Goal: Information Seeking & Learning: Learn about a topic

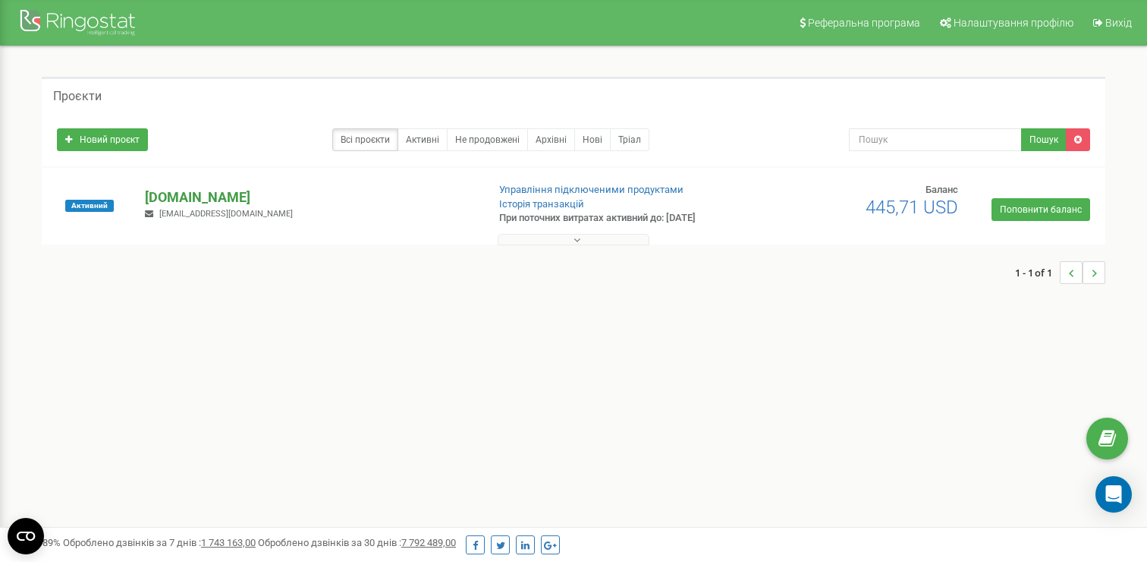
click at [202, 187] on p "[DOMAIN_NAME]" at bounding box center [309, 197] width 329 height 20
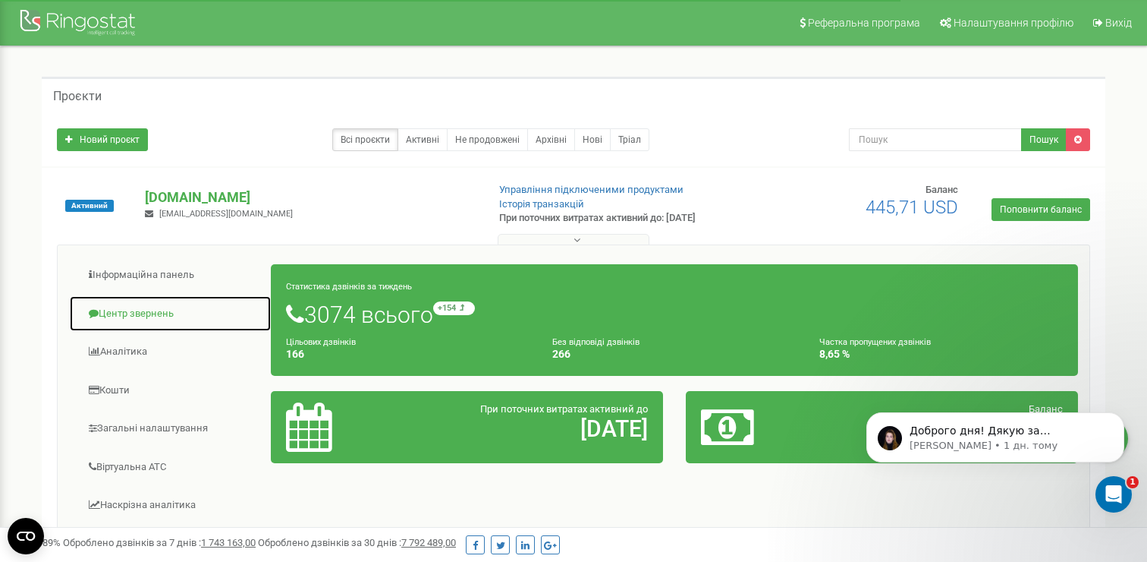
click at [163, 308] on link "Центр звернень" at bounding box center [170, 313] width 203 height 37
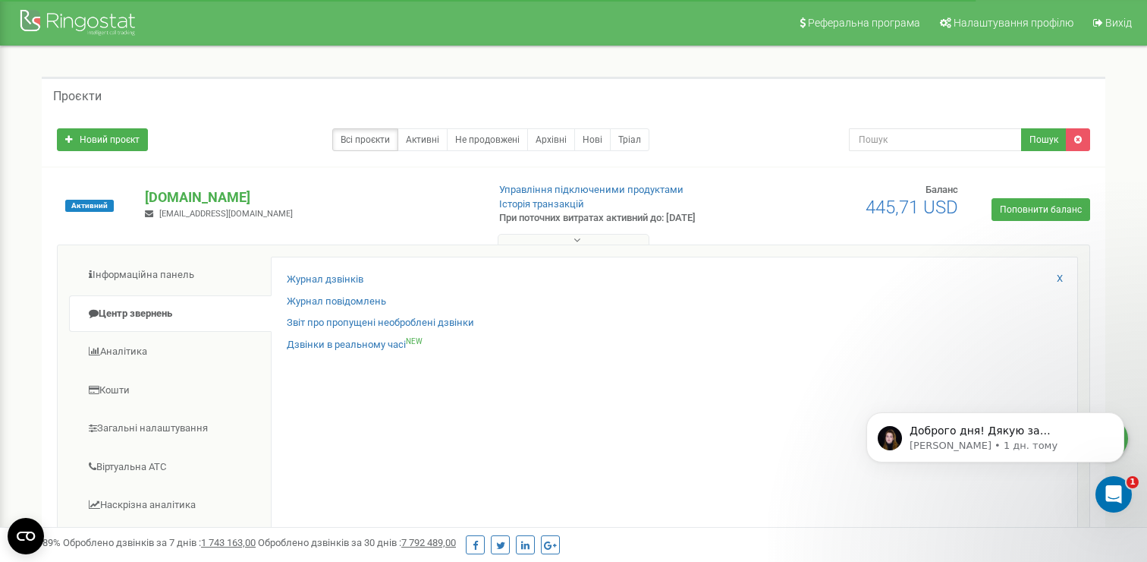
click at [196, 370] on ul "Інформаційна панель Центр звернень Аналiтика Кошти" at bounding box center [170, 493] width 202 height 474
click at [194, 354] on link "Аналiтика" at bounding box center [170, 351] width 203 height 37
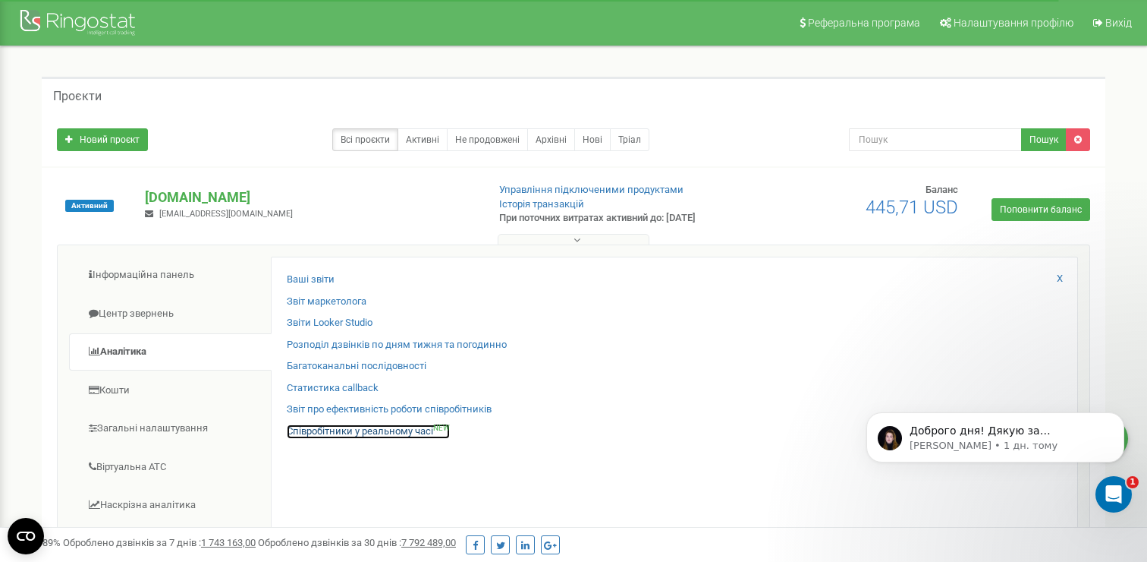
click at [342, 429] on link "Співробітники у реальному часі NEW" at bounding box center [368, 431] width 163 height 14
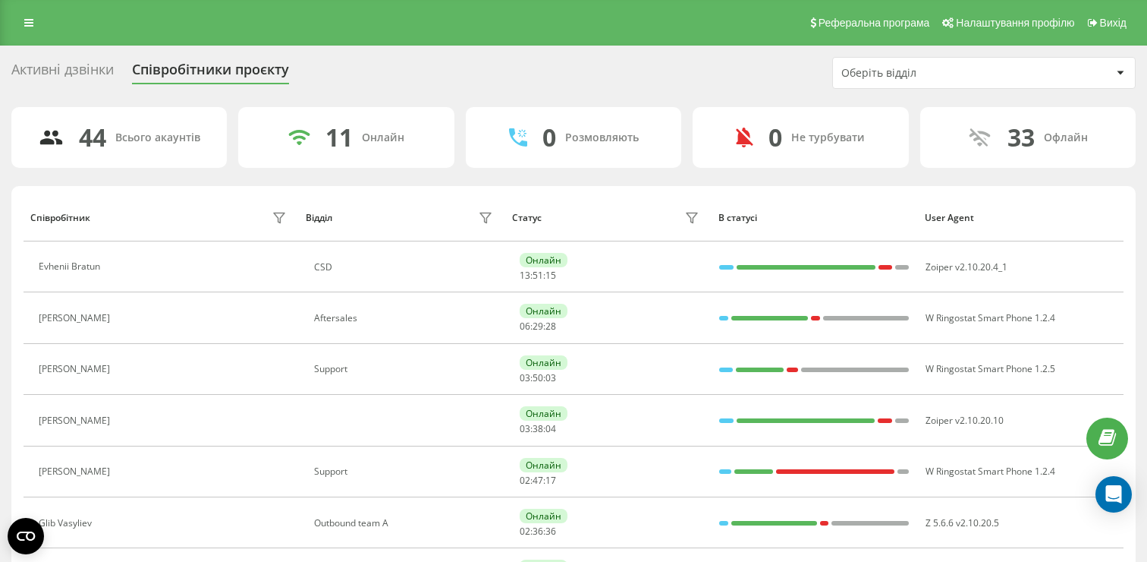
click at [864, 84] on div "Оберіть відділ" at bounding box center [984, 73] width 302 height 30
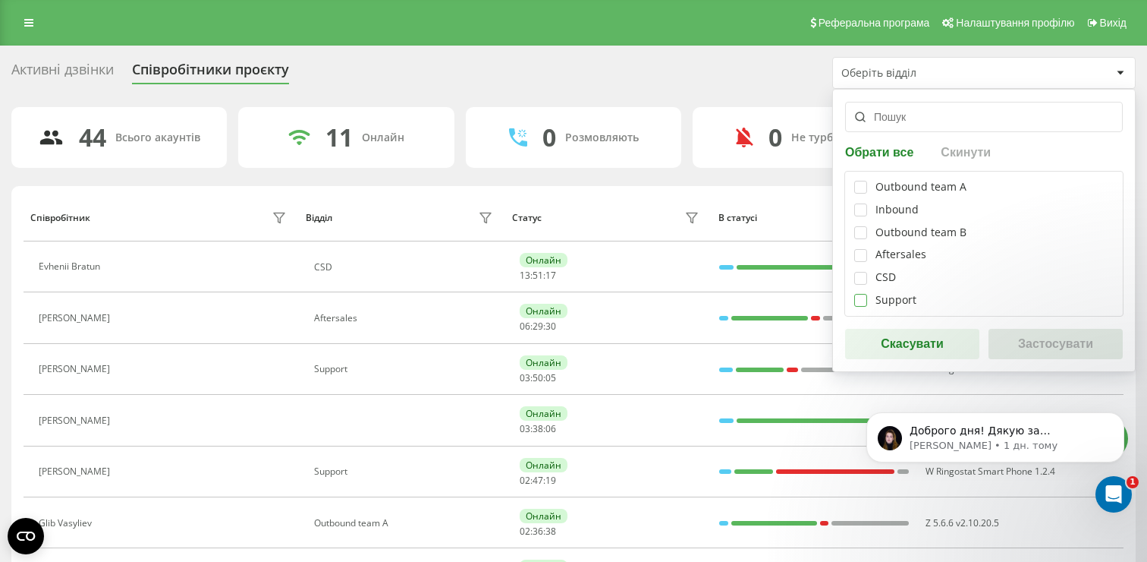
click at [858, 294] on label at bounding box center [860, 294] width 13 height 0
checkbox input "true"
click at [1023, 338] on button "Застосувати" at bounding box center [1056, 344] width 134 height 30
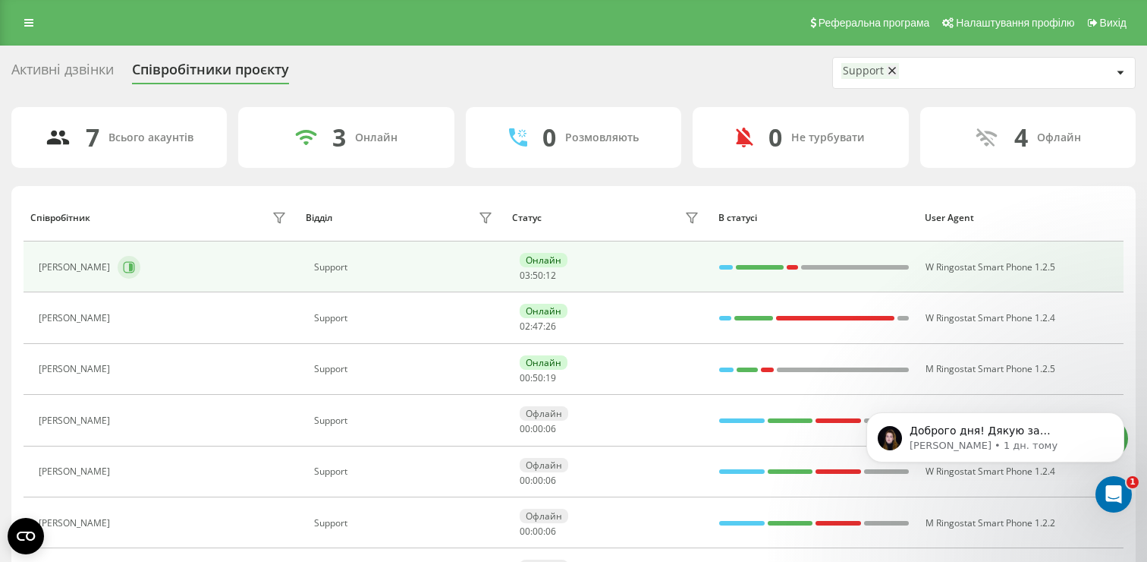
click at [140, 265] on button at bounding box center [129, 267] width 23 height 23
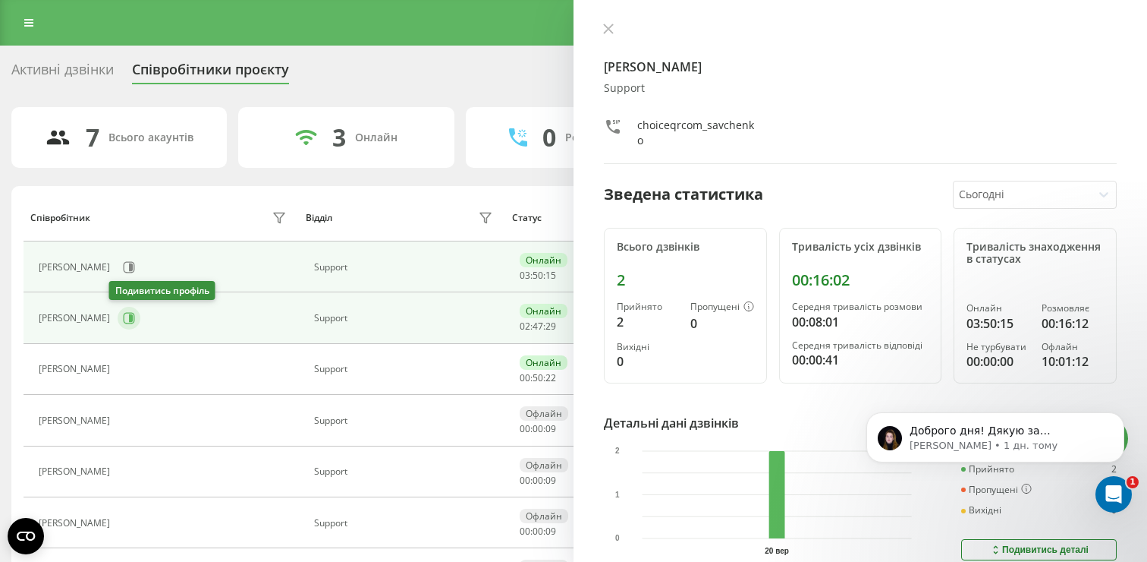
click at [123, 312] on icon at bounding box center [129, 318] width 12 height 12
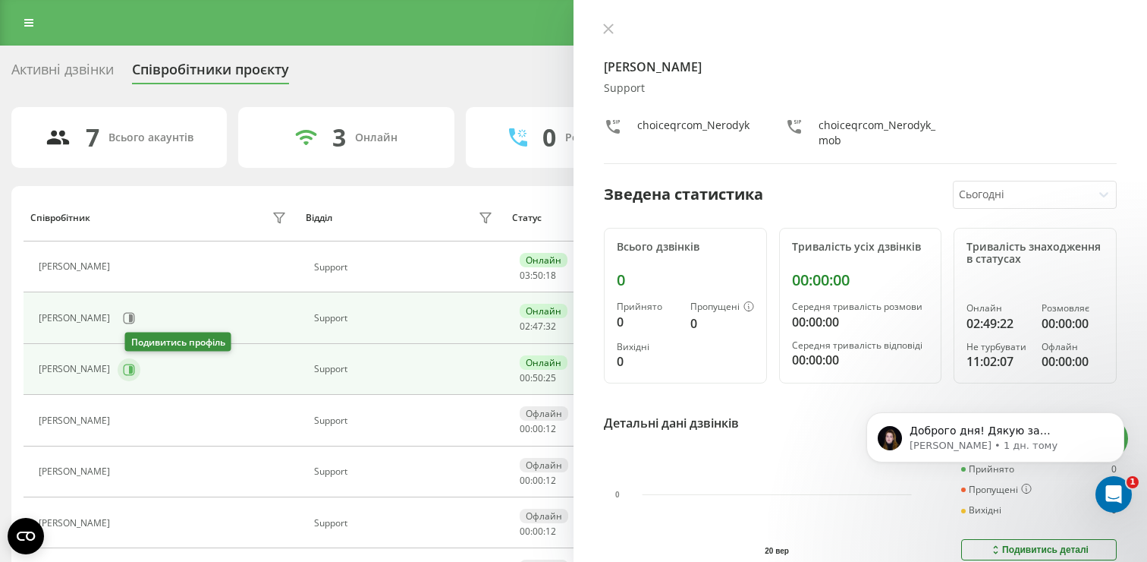
click at [133, 370] on icon at bounding box center [131, 369] width 4 height 8
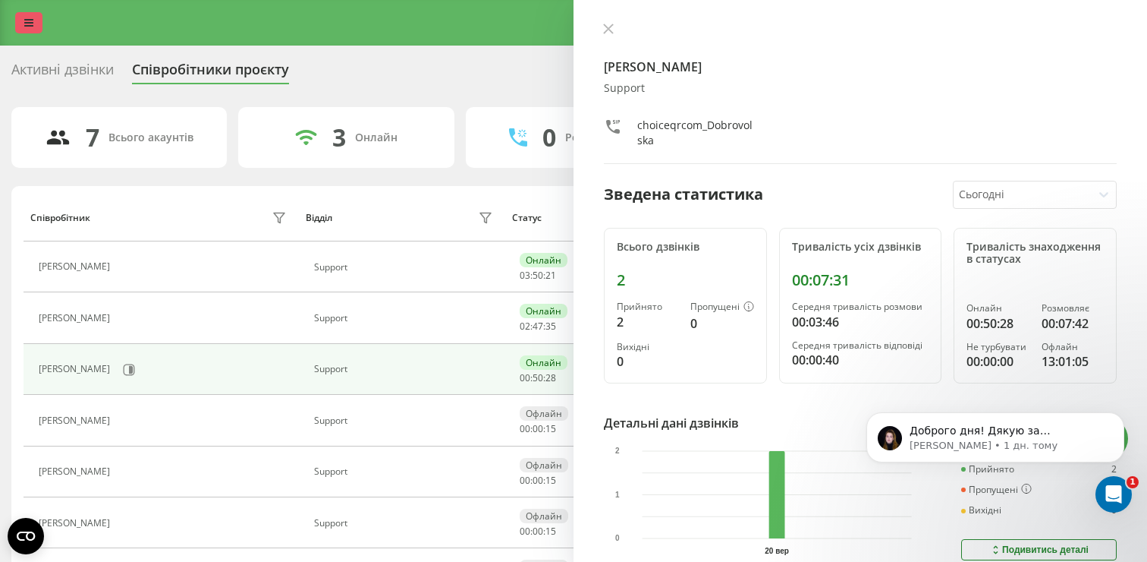
click at [30, 22] on icon at bounding box center [28, 22] width 9 height 11
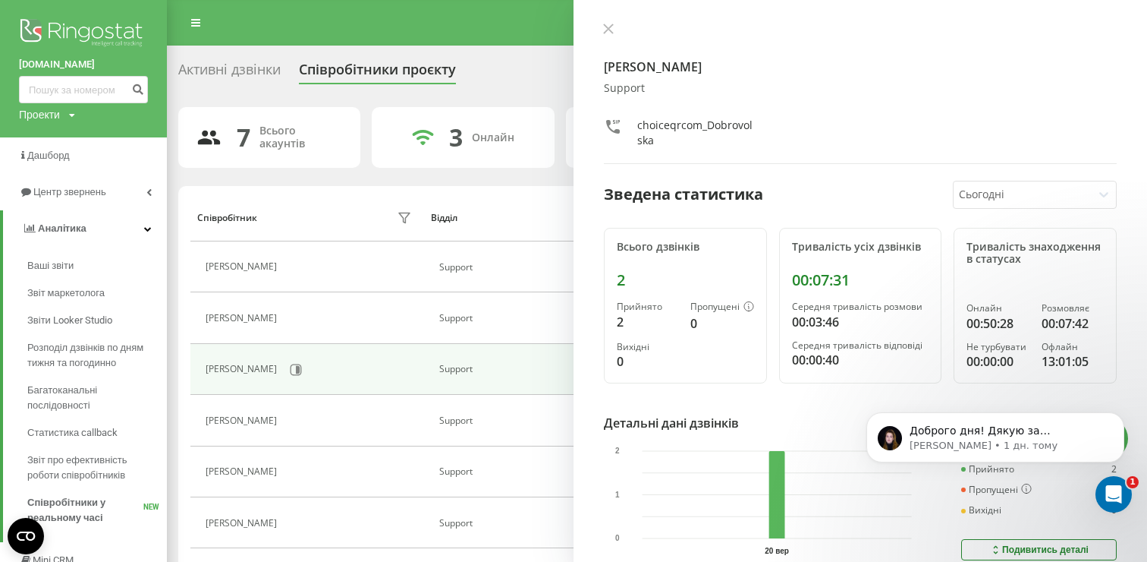
click at [62, 41] on img at bounding box center [83, 34] width 129 height 38
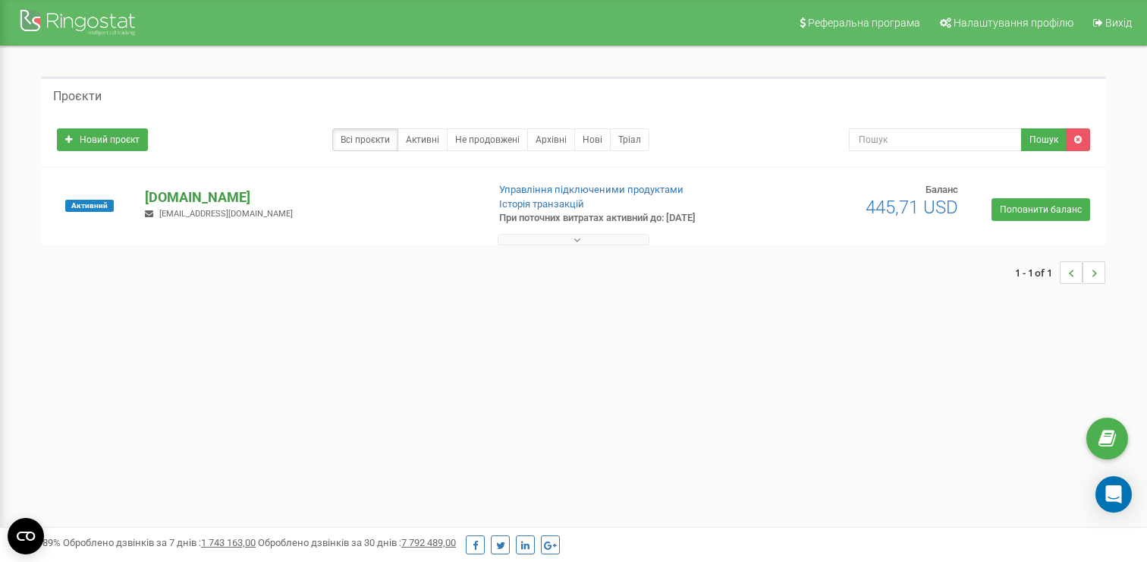
click at [179, 198] on p "[DOMAIN_NAME]" at bounding box center [309, 197] width 329 height 20
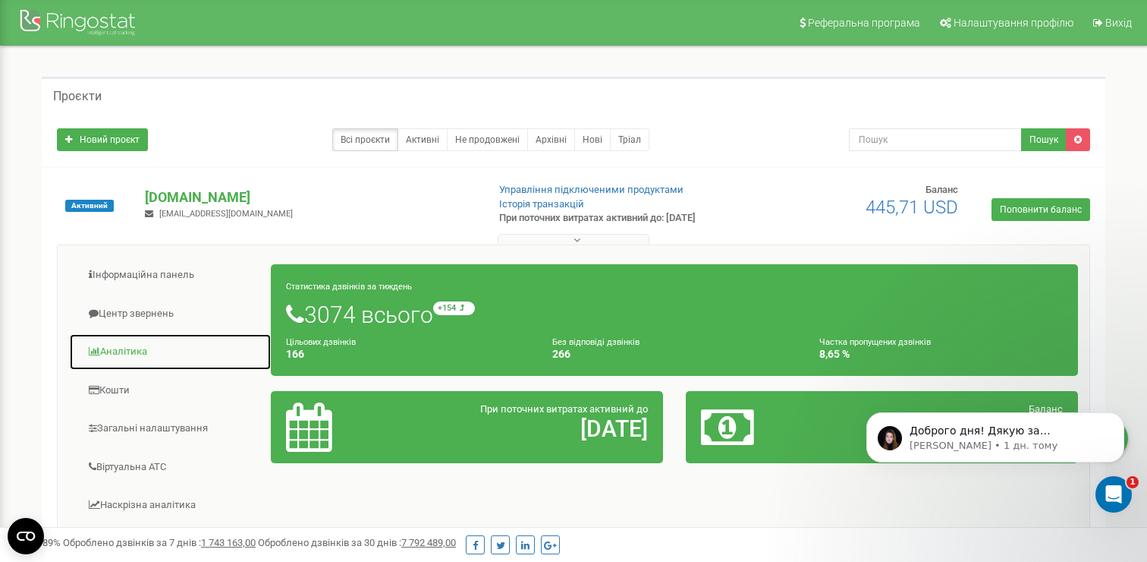
click at [120, 349] on link "Аналiтика" at bounding box center [170, 351] width 203 height 37
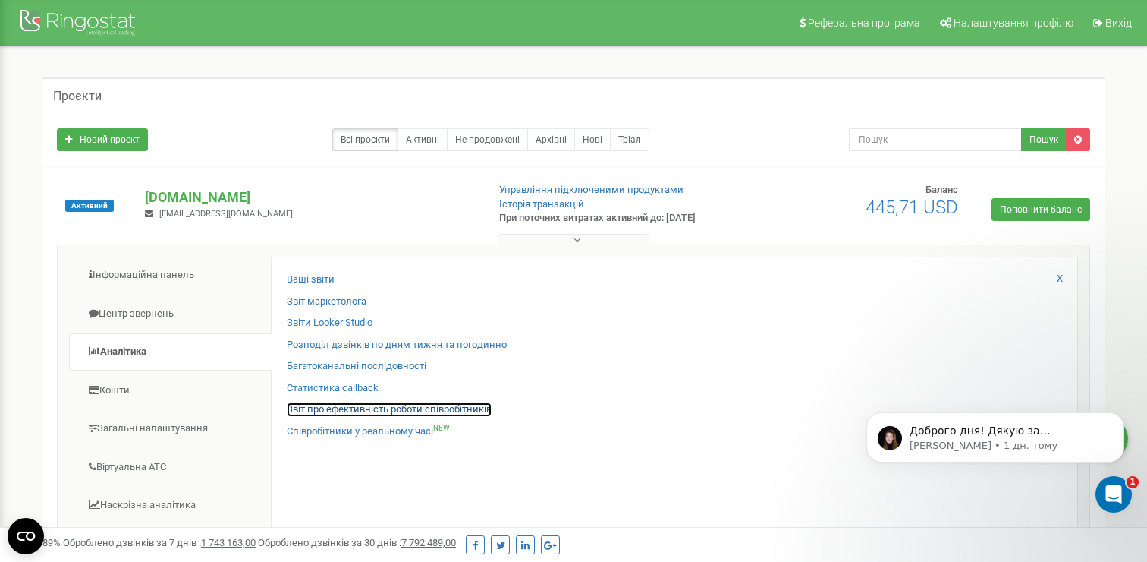
click at [346, 408] on link "Звіт про ефективність роботи співробітників" at bounding box center [389, 409] width 205 height 14
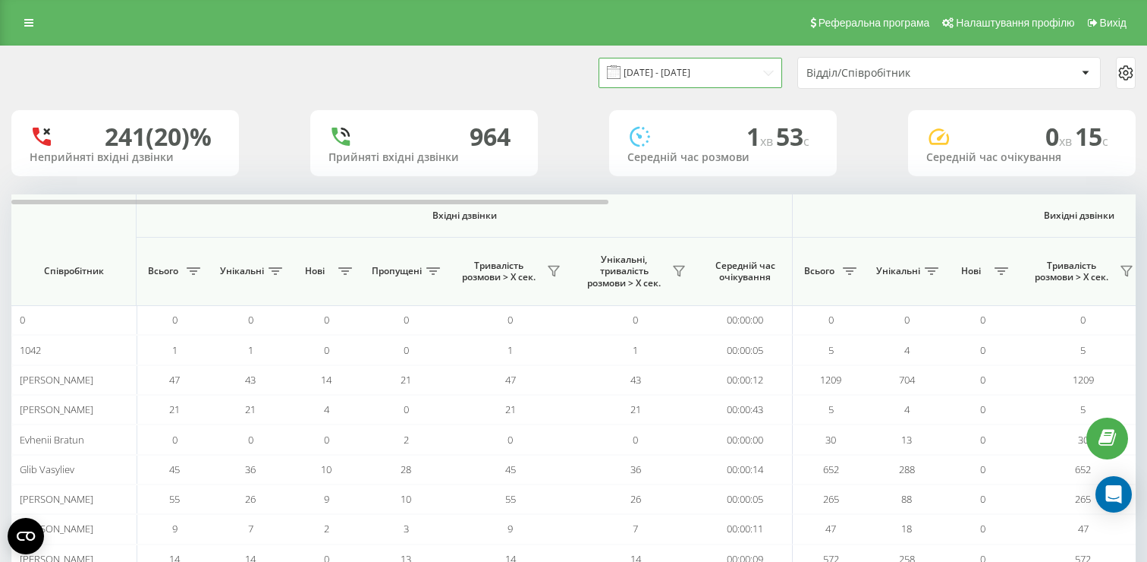
click at [725, 81] on input "[DATE] - [DATE]" at bounding box center [691, 73] width 184 height 30
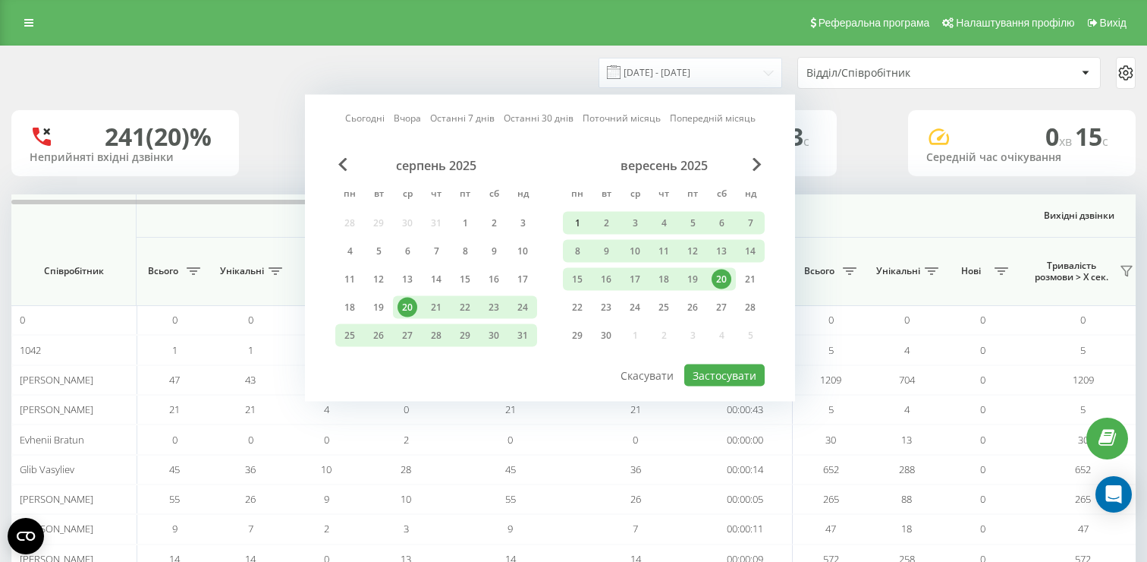
click at [581, 222] on div "1" at bounding box center [578, 223] width 20 height 20
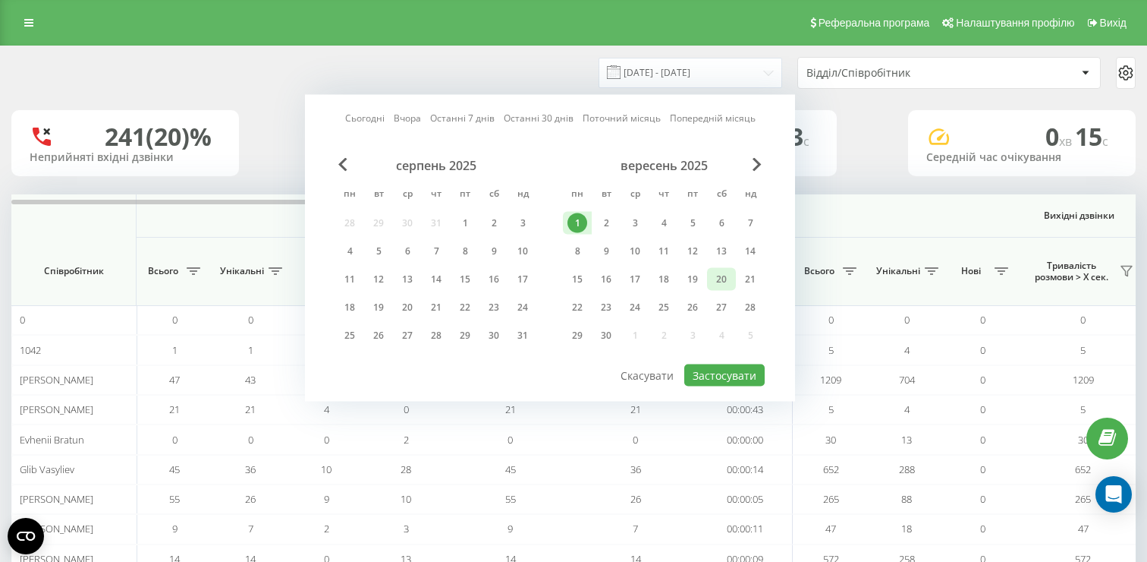
click at [721, 278] on div "20" at bounding box center [722, 279] width 20 height 20
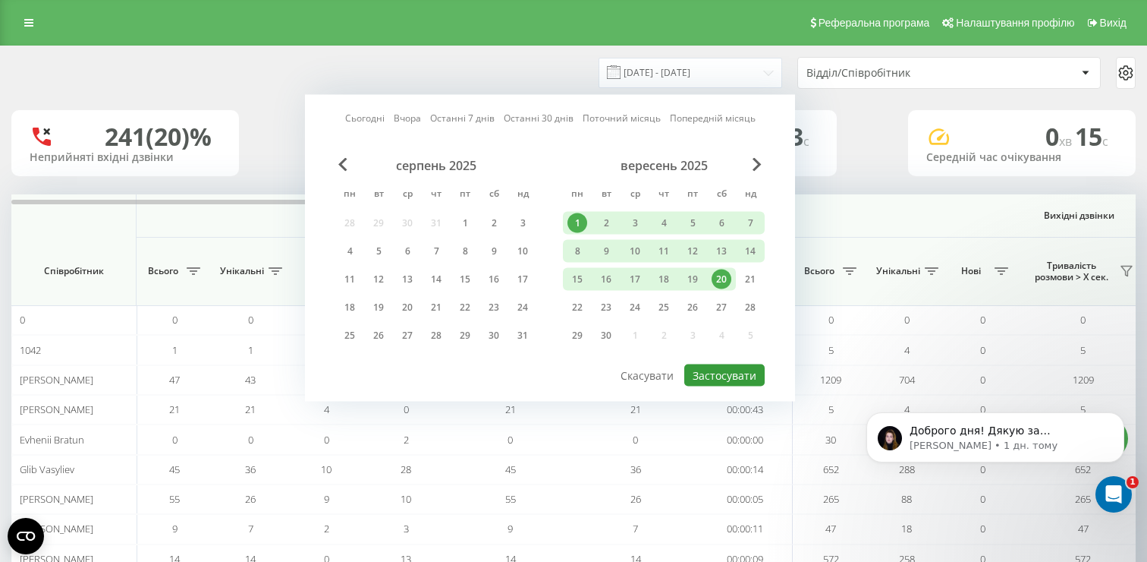
click at [706, 372] on button "Застосувати" at bounding box center [724, 375] width 80 height 22
type input "01.09.2025 - 20.09.2025"
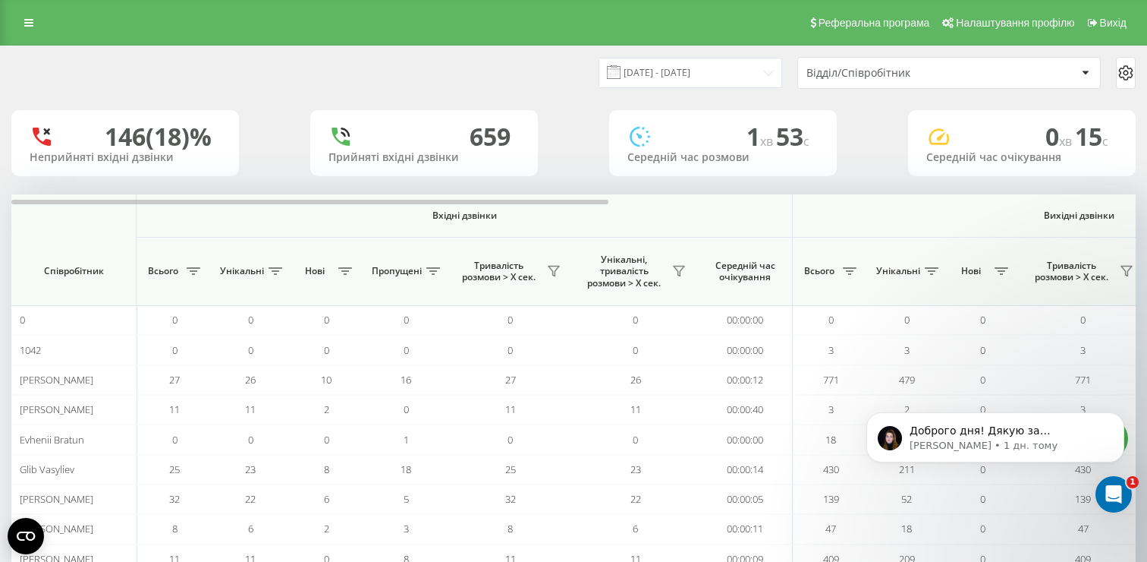
click at [847, 68] on div "Відділ/Співробітник" at bounding box center [897, 73] width 181 height 13
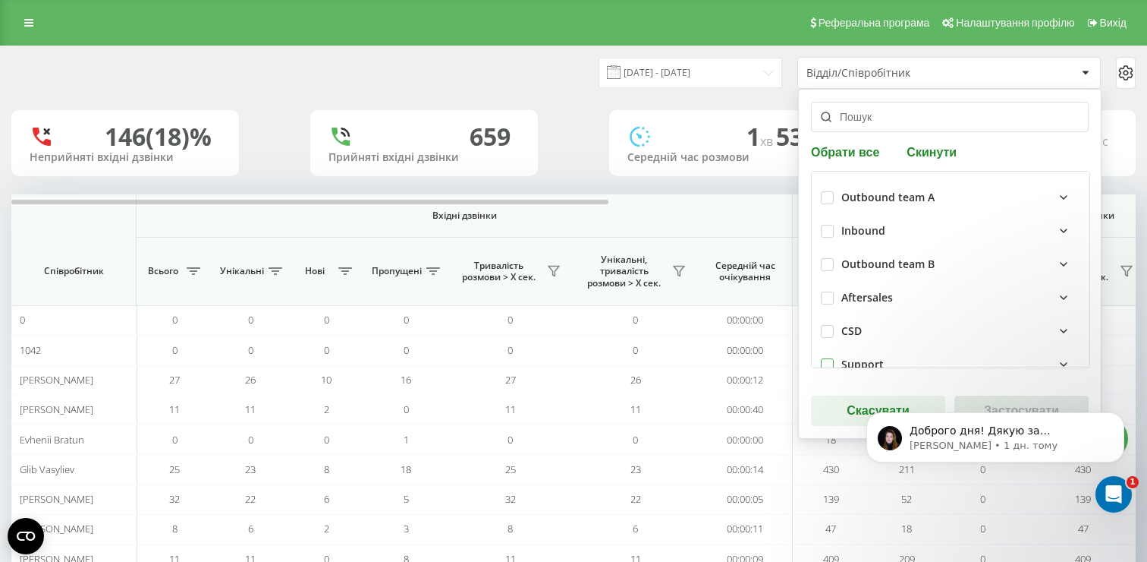
scroll to position [3, 0]
click at [827, 355] on label at bounding box center [827, 355] width 13 height 0
checkbox input "true"
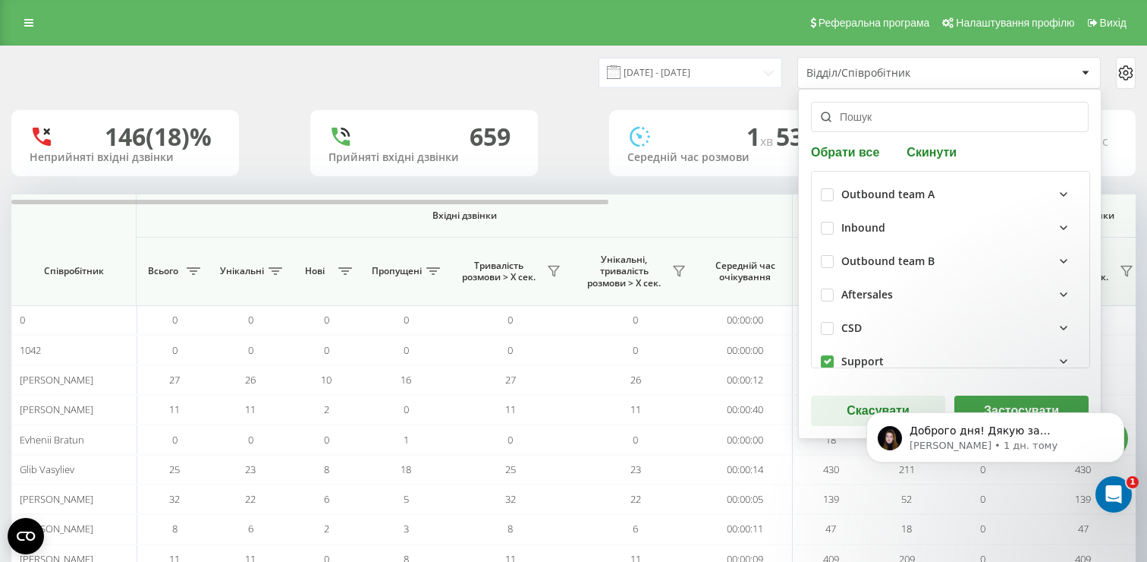
scroll to position [56, 0]
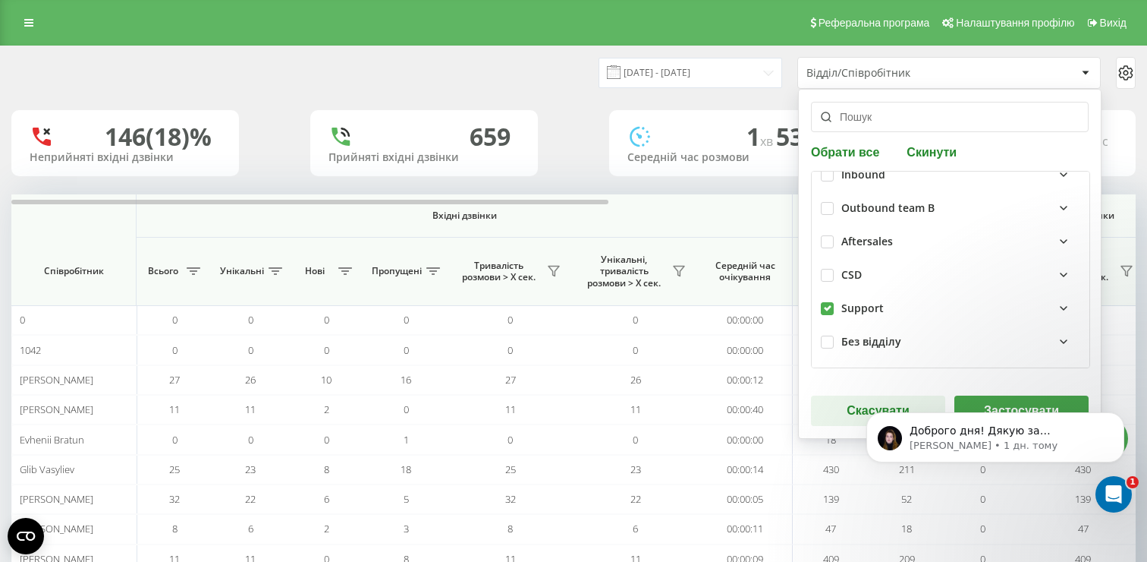
click at [985, 403] on body "Доброго дня! Дякую за очікування! Додала налаштування для передачі пропущених д…" at bounding box center [995, 450] width 291 height 128
click at [1122, 418] on icon "Dismiss notification" at bounding box center [1119, 416] width 5 height 5
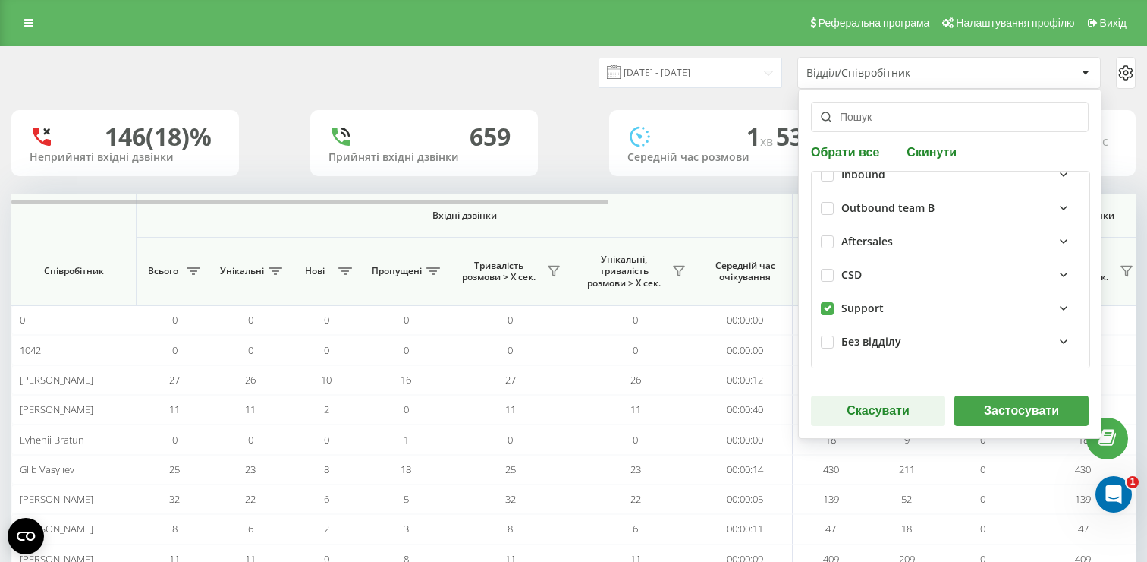
click at [1017, 414] on button "Застосувати" at bounding box center [1022, 410] width 134 height 30
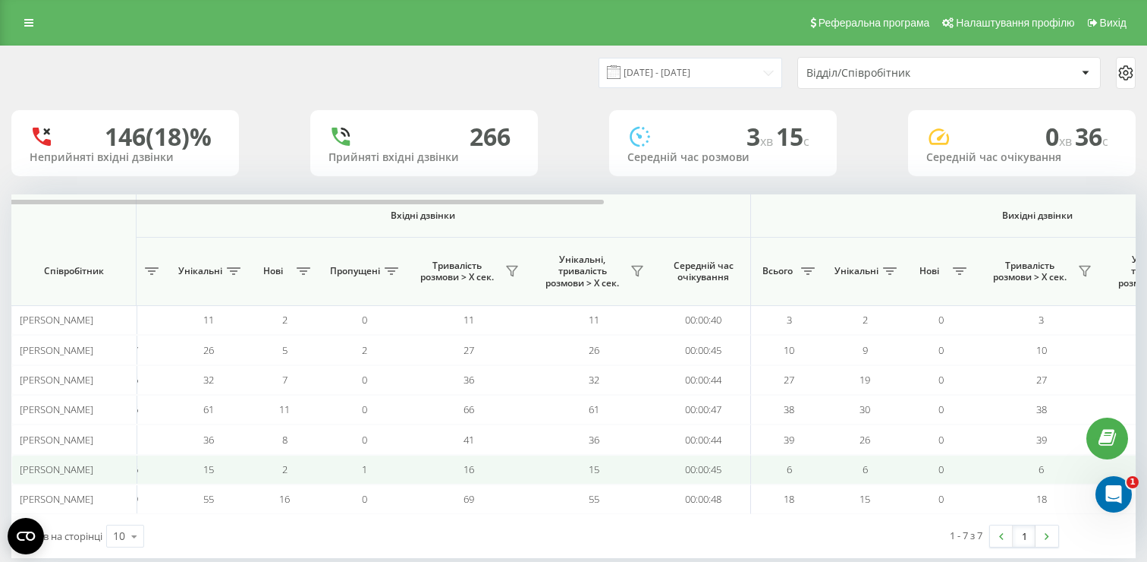
scroll to position [0, 0]
